Goal: Task Accomplishment & Management: Manage account settings

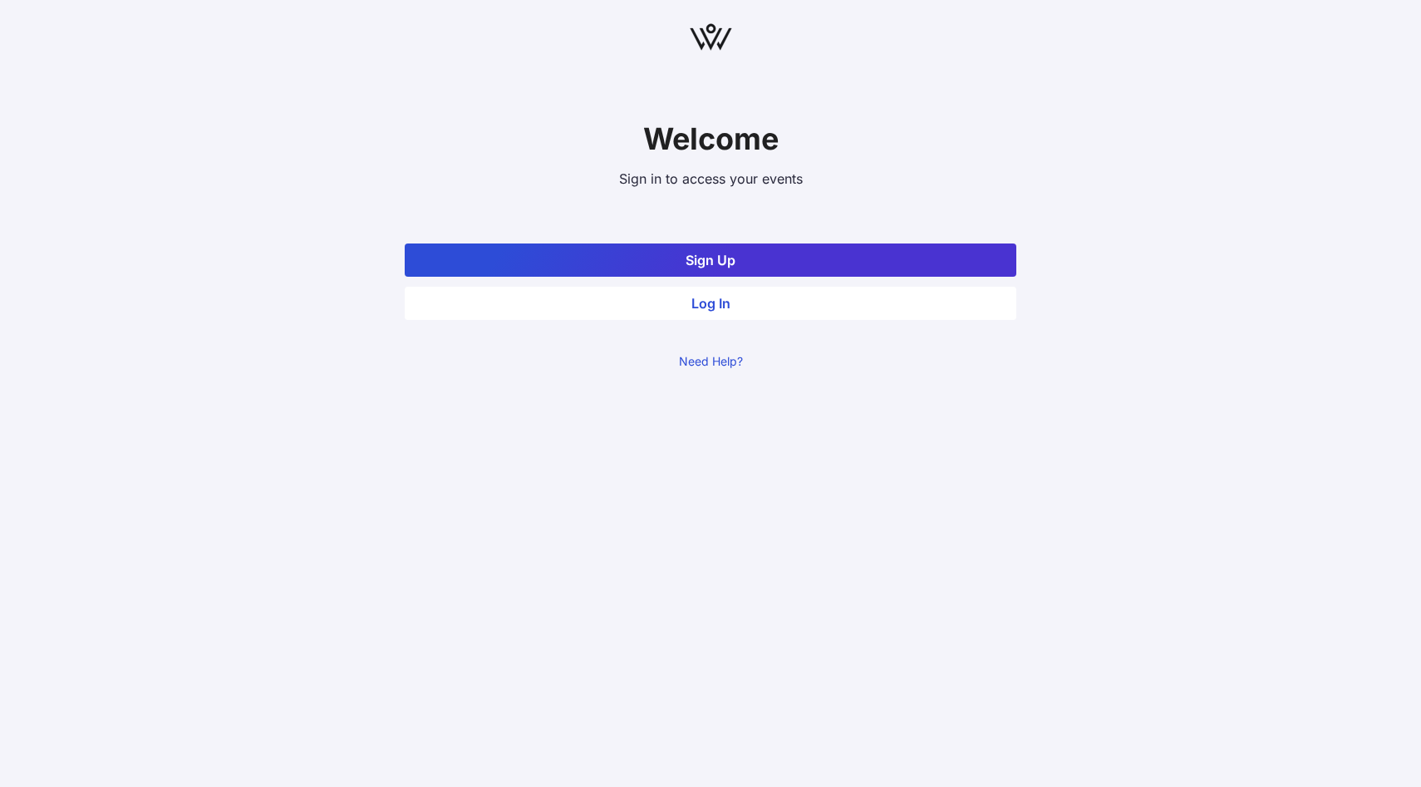
click at [664, 305] on button "Log In" at bounding box center [710, 303] width 611 height 33
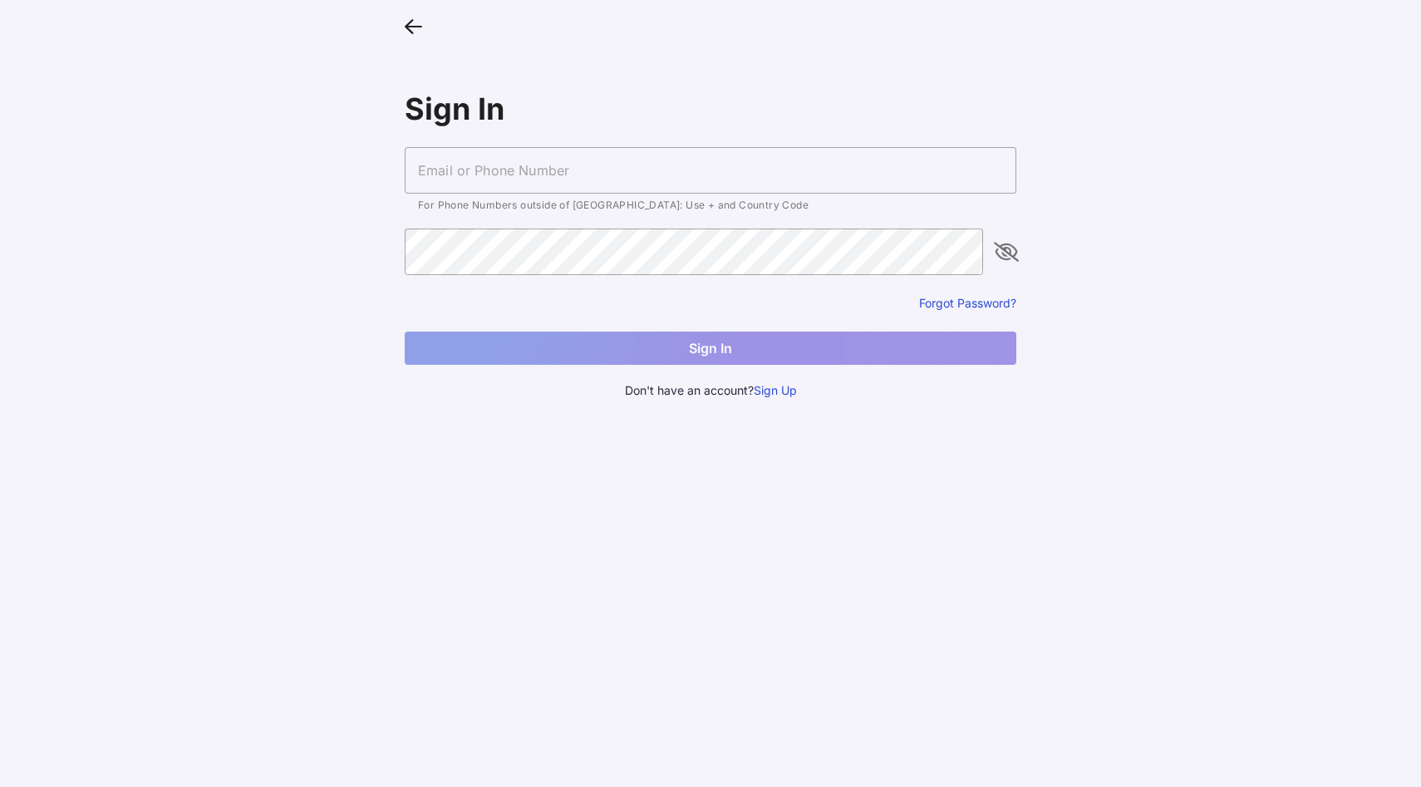
click at [701, 174] on input "text" at bounding box center [710, 170] width 611 height 47
paste input "[EMAIL_ADDRESS][DOMAIN_NAME]"
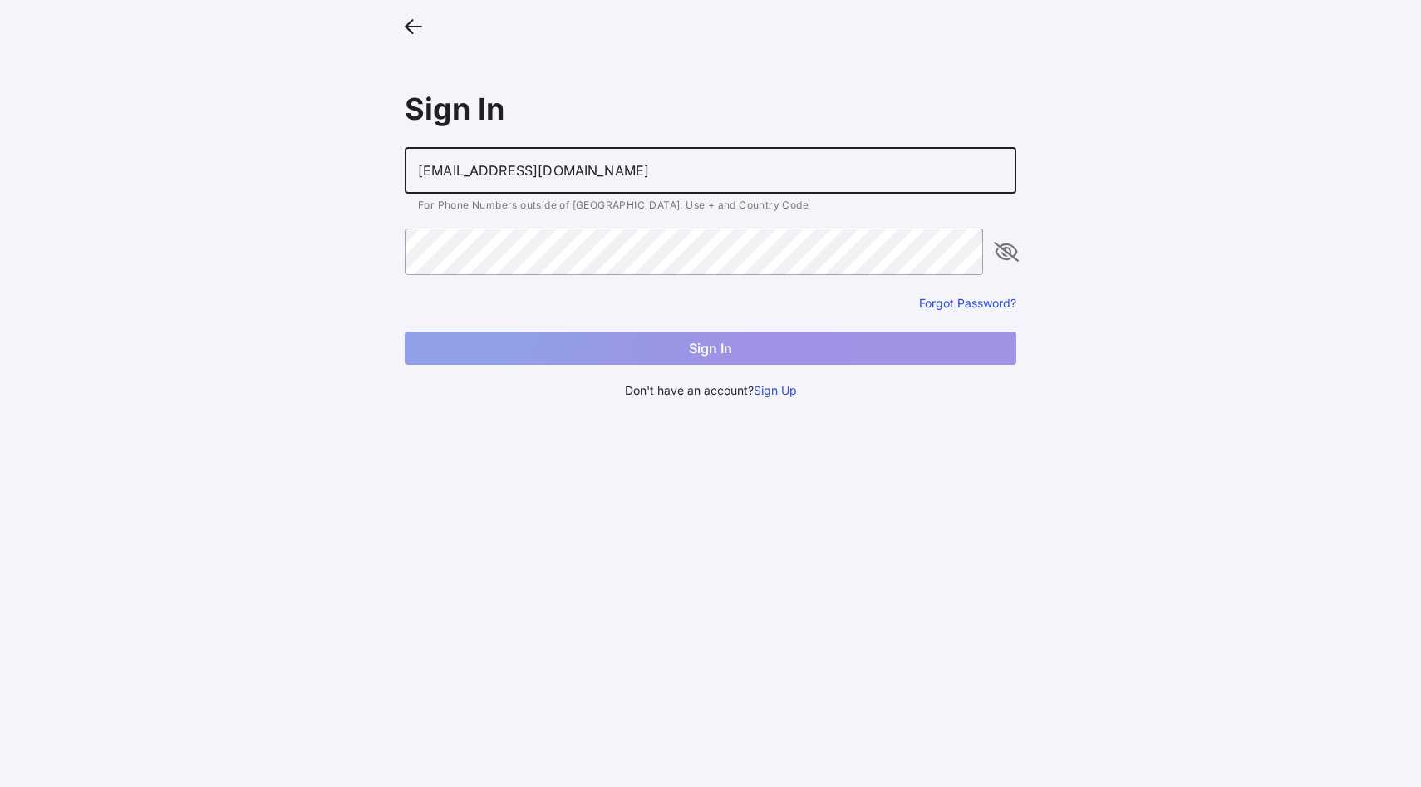
type input "[EMAIL_ADDRESS][DOMAIN_NAME]"
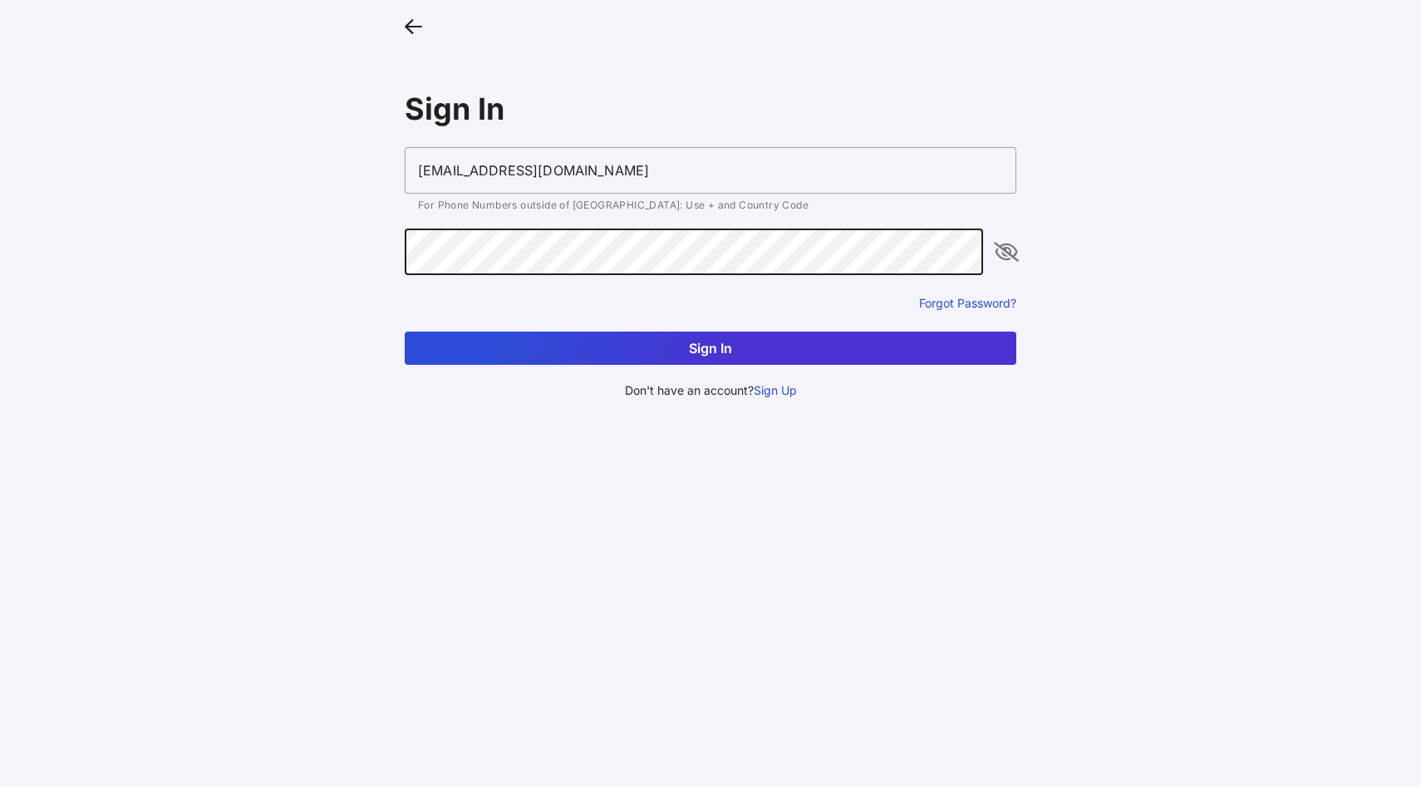
click at [891, 344] on button "Sign In" at bounding box center [710, 348] width 611 height 33
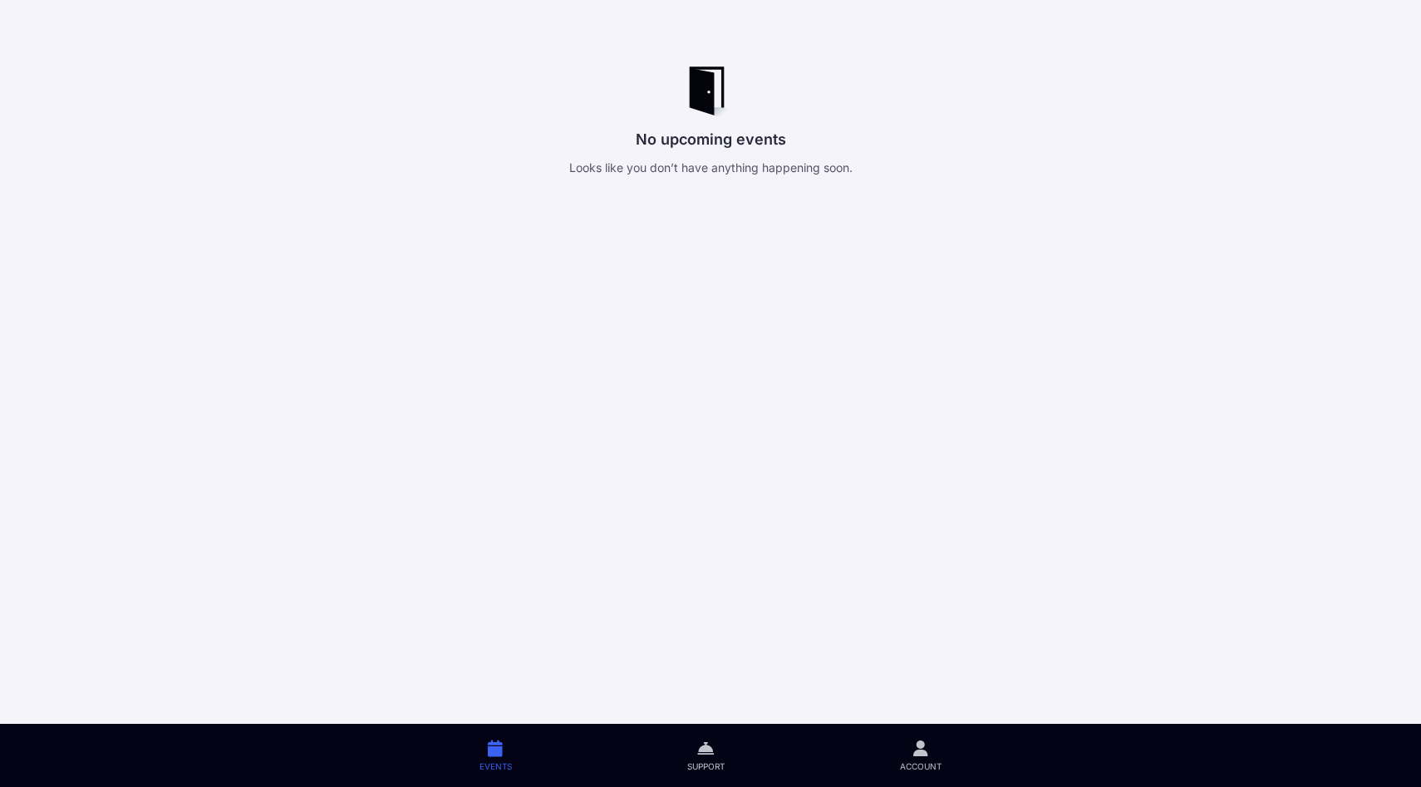
click at [926, 760] on span "Account" at bounding box center [921, 766] width 42 height 12
